Goal: Information Seeking & Learning: Compare options

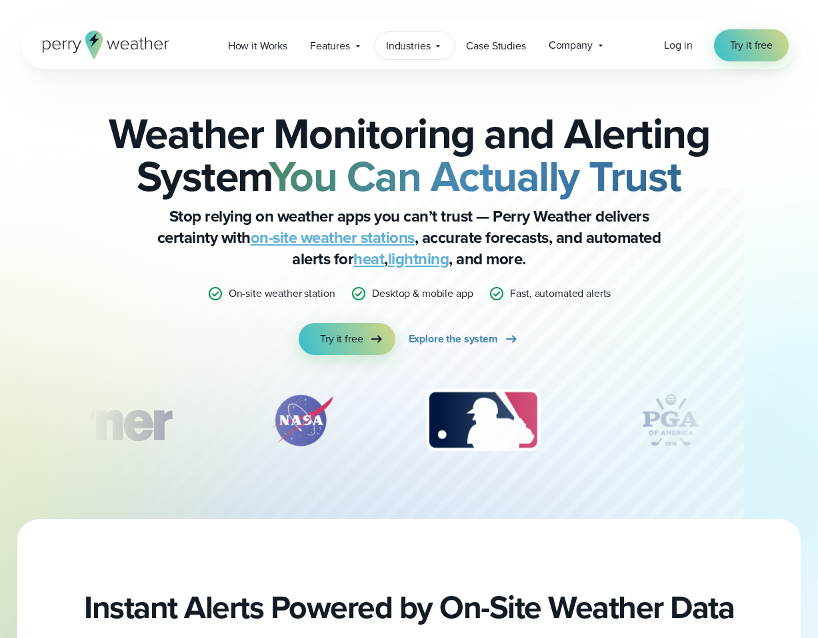
click at [416, 50] on span "Industries" at bounding box center [408, 46] width 45 height 16
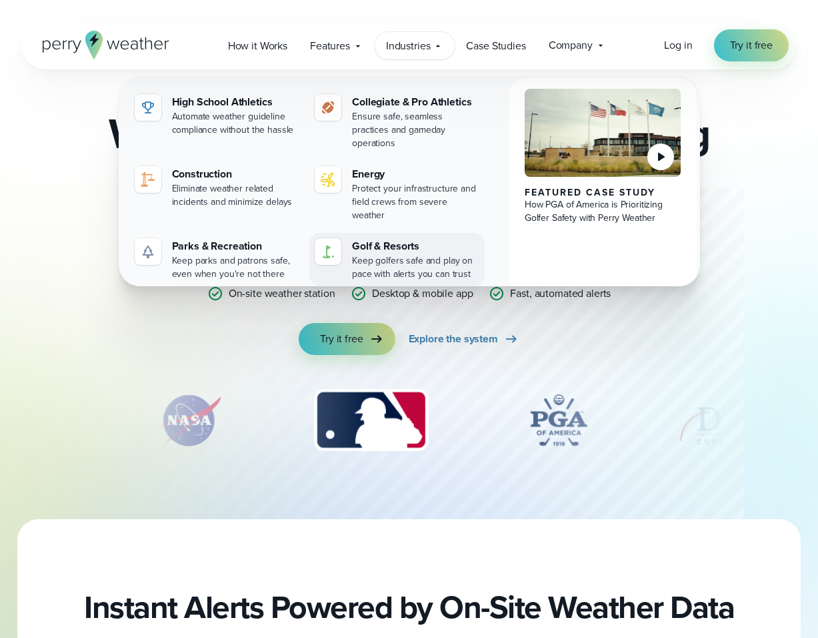
click at [393, 254] on div "Keep golfers safe and play on pace with alerts you can trust" at bounding box center [415, 267] width 127 height 27
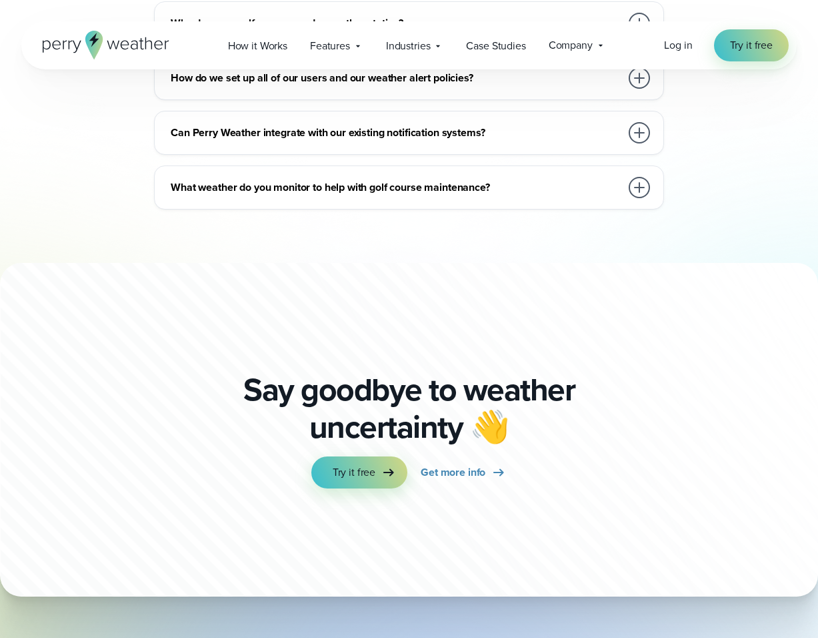
scroll to position [6099, 0]
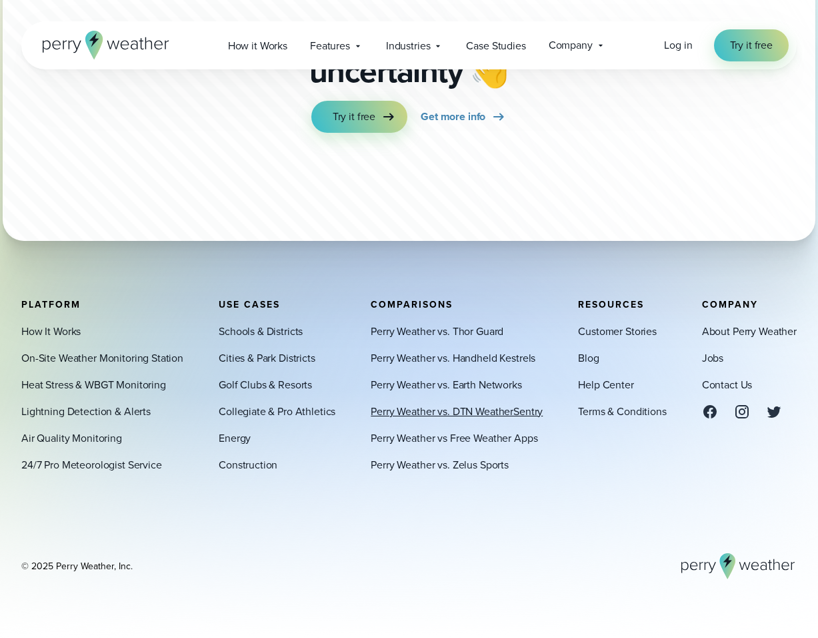
click at [466, 412] on link "Perry Weather vs. DTN WeatherSentry" at bounding box center [457, 411] width 172 height 16
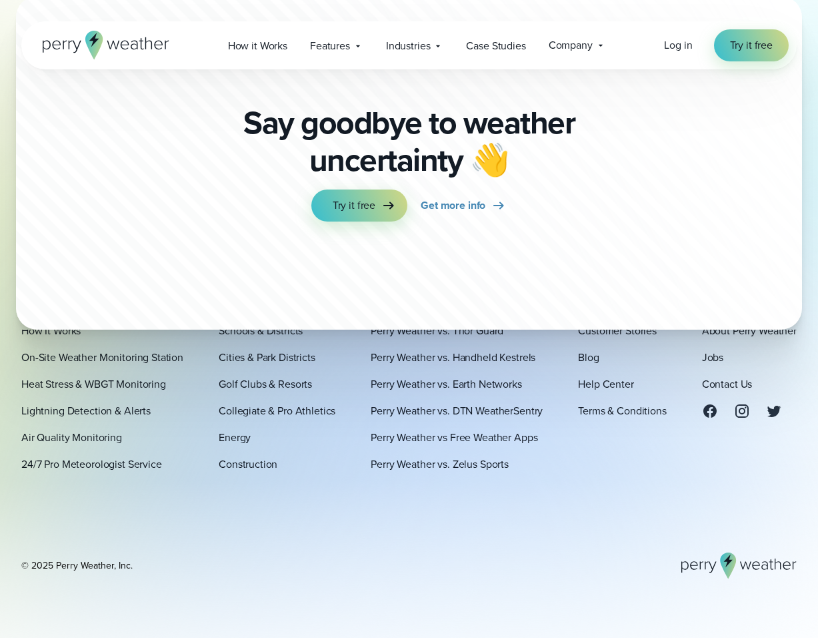
scroll to position [5172, 0]
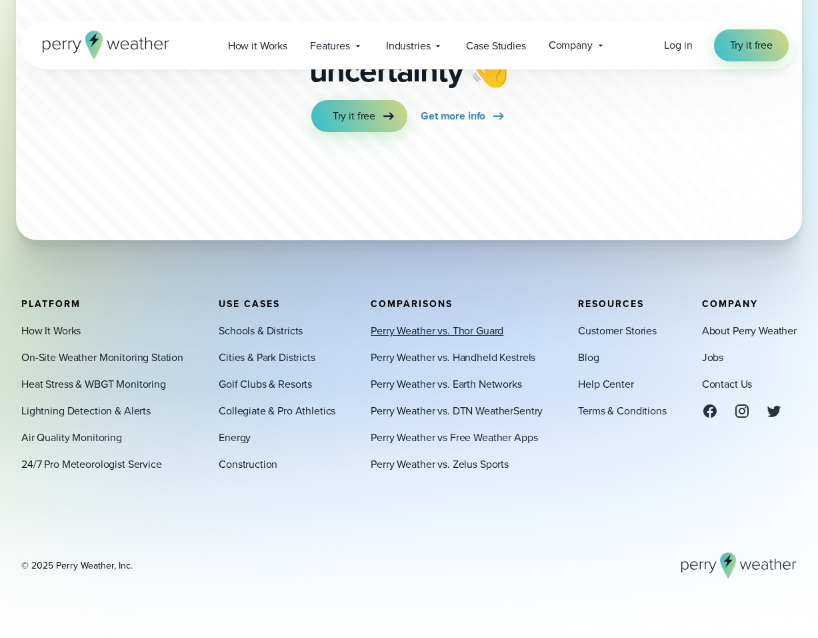
click at [466, 329] on link "Perry Weather vs. Thor Guard" at bounding box center [437, 331] width 133 height 16
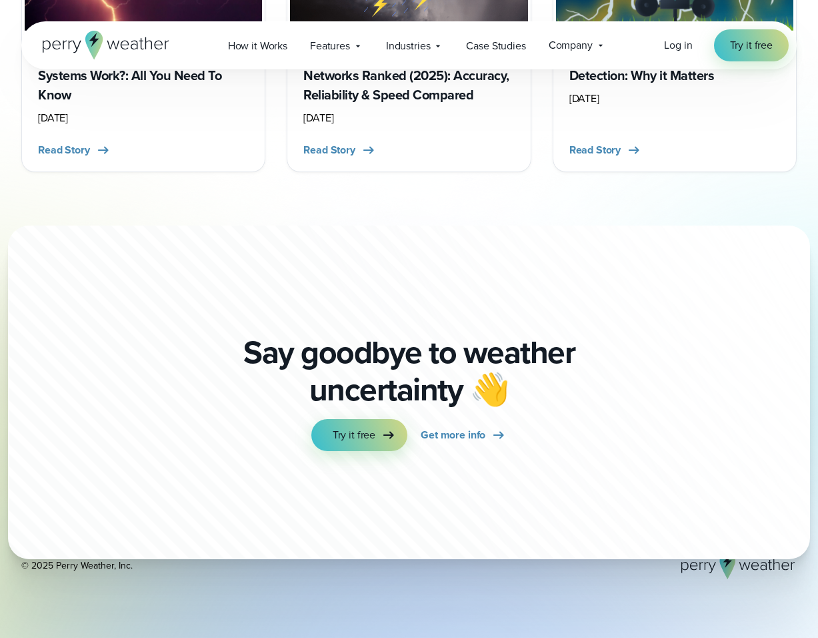
scroll to position [5744, 0]
